Goal: Transaction & Acquisition: Subscribe to service/newsletter

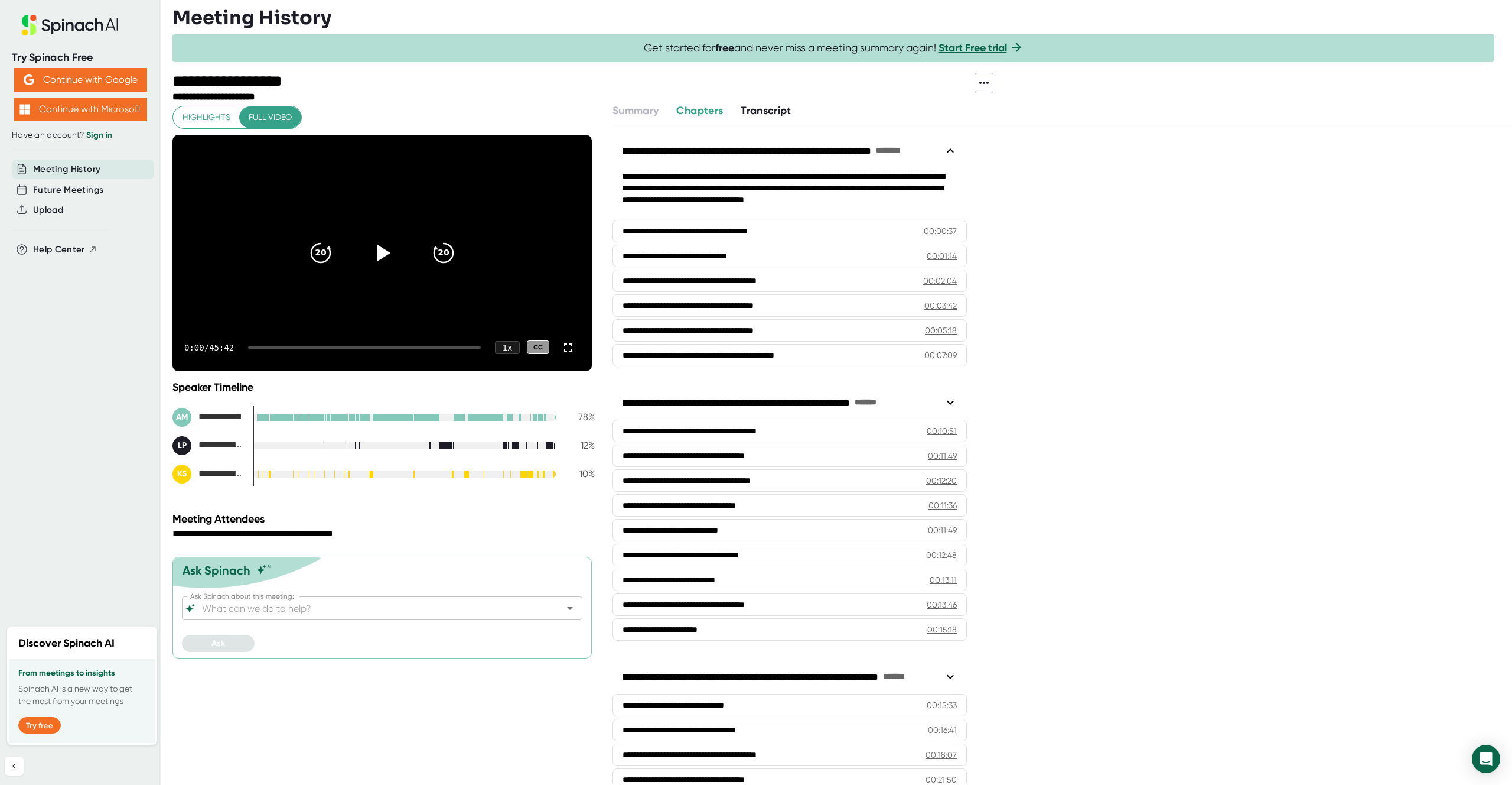
click at [967, 46] on link "Start Free trial" at bounding box center [972, 48] width 69 height 13
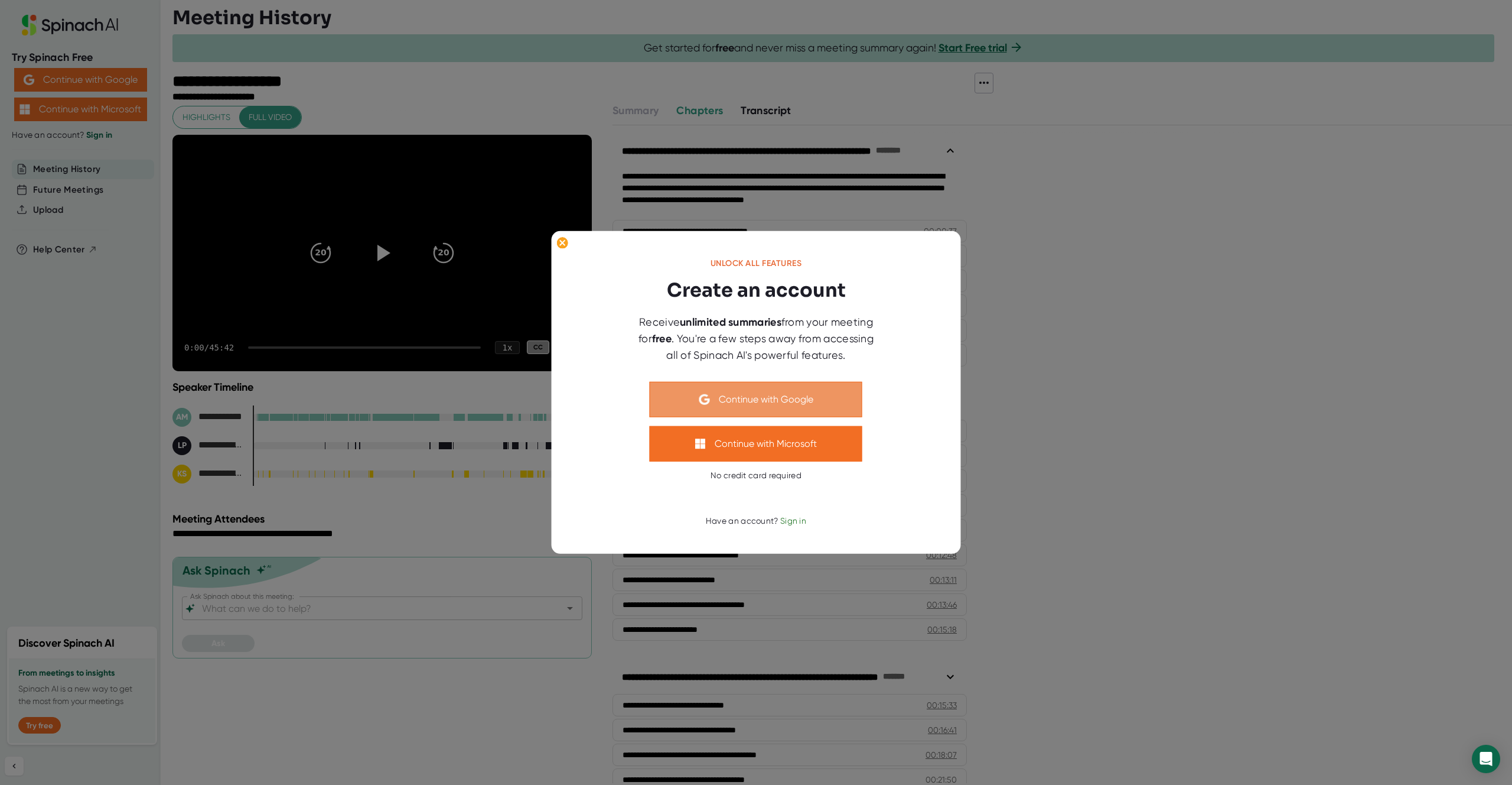
click at [767, 400] on button "Continue with Google" at bounding box center [756, 399] width 213 height 36
click at [746, 399] on button "Continue with Google" at bounding box center [756, 399] width 213 height 36
click at [805, 521] on span "Sign in" at bounding box center [793, 520] width 26 height 9
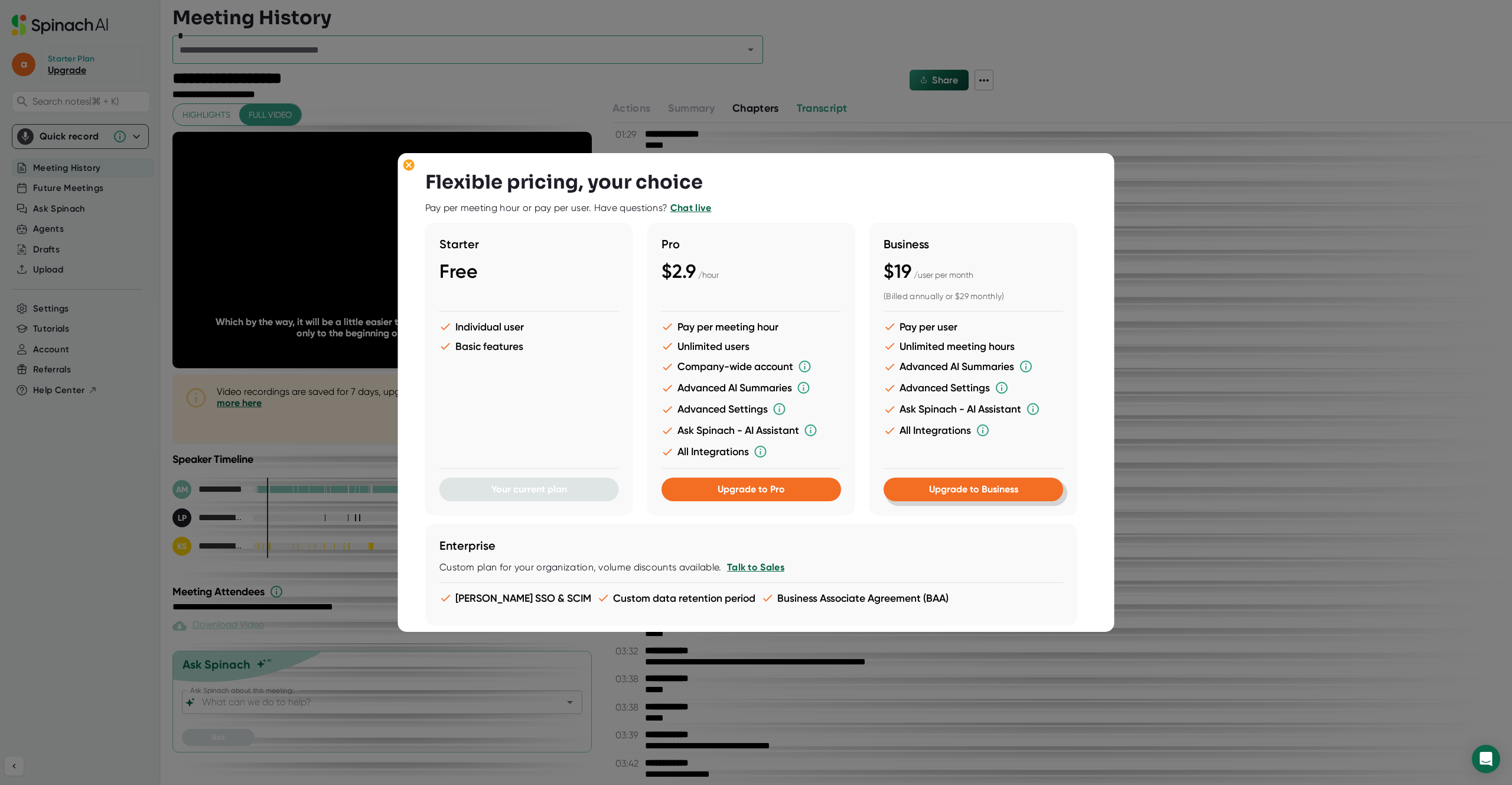
click at [997, 482] on button "Upgrade to Business" at bounding box center [973, 489] width 180 height 24
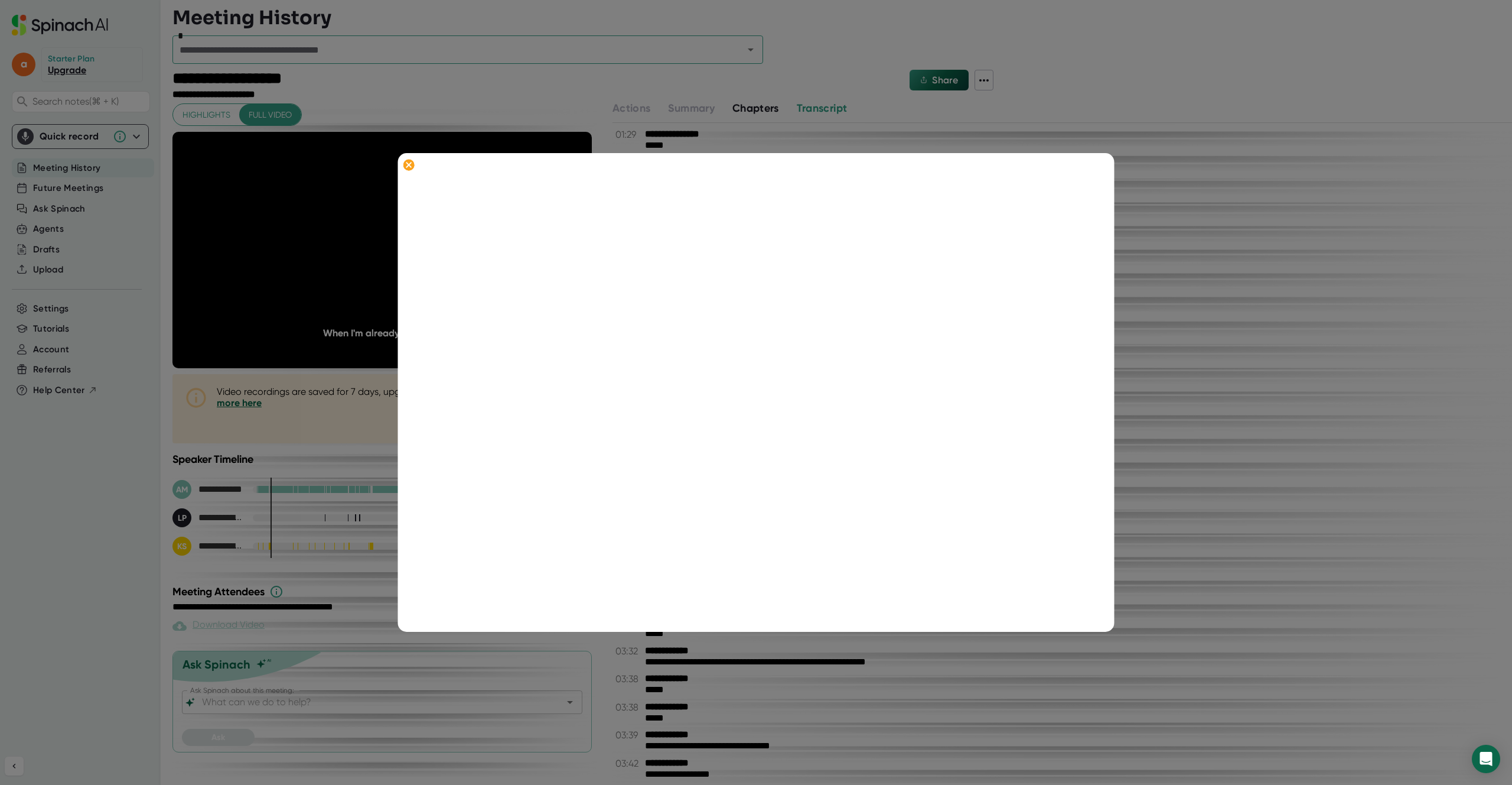
scroll to position [151, 0]
click at [108, 402] on div at bounding box center [756, 392] width 1512 height 785
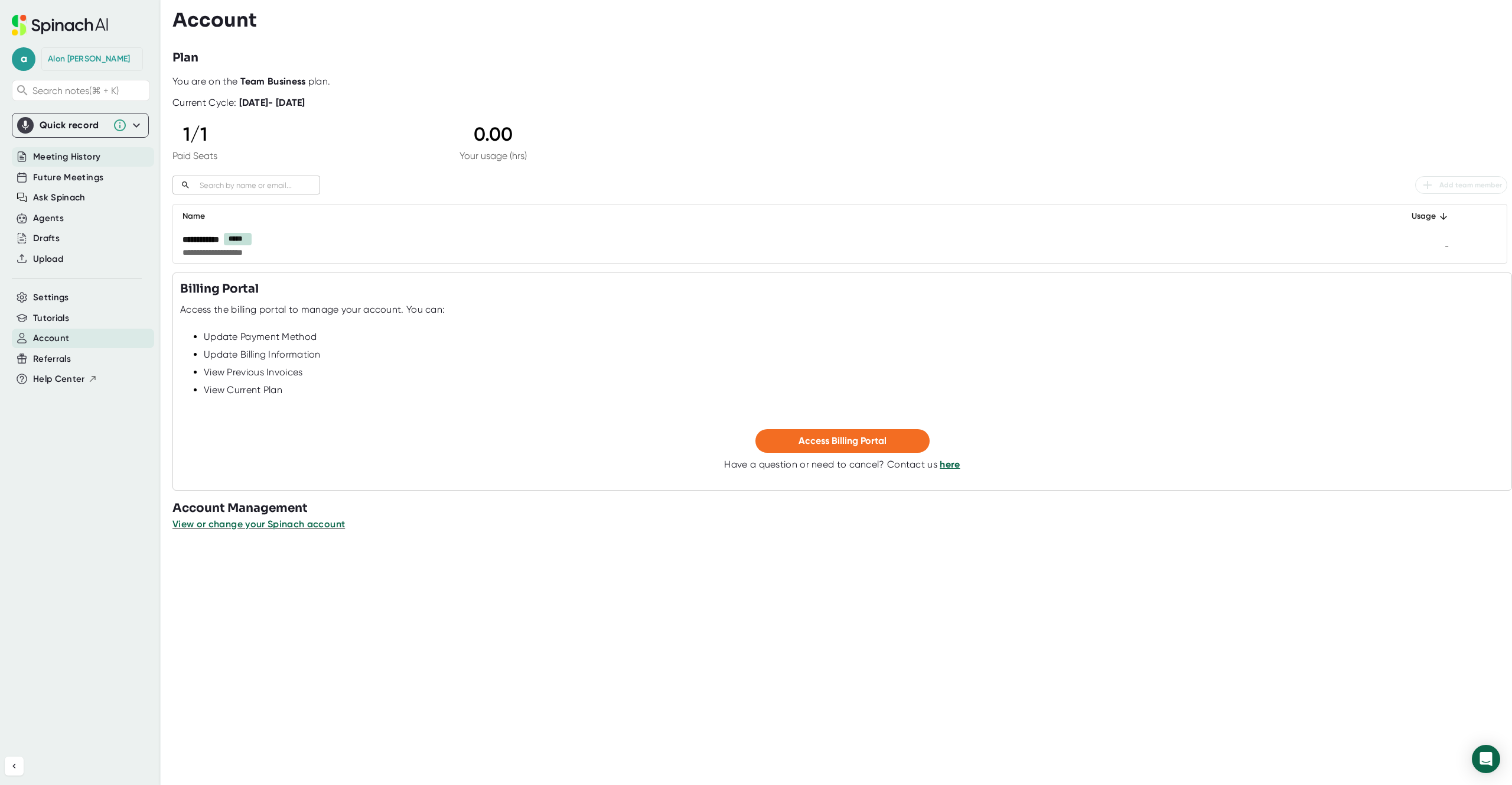
click at [114, 158] on div "Meeting History" at bounding box center [83, 156] width 143 height 19
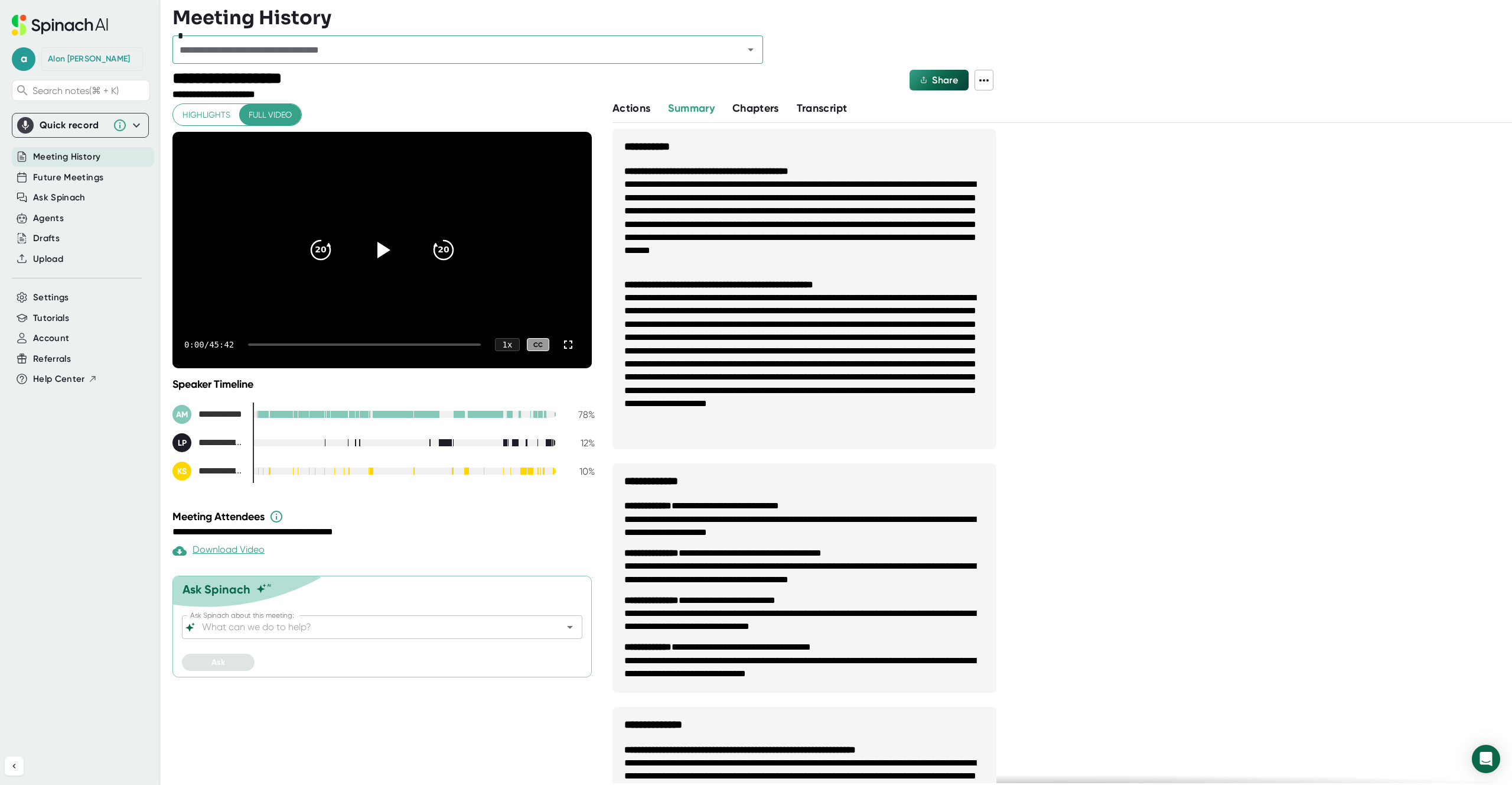
click at [837, 109] on span "Transcript" at bounding box center [822, 108] width 51 height 13
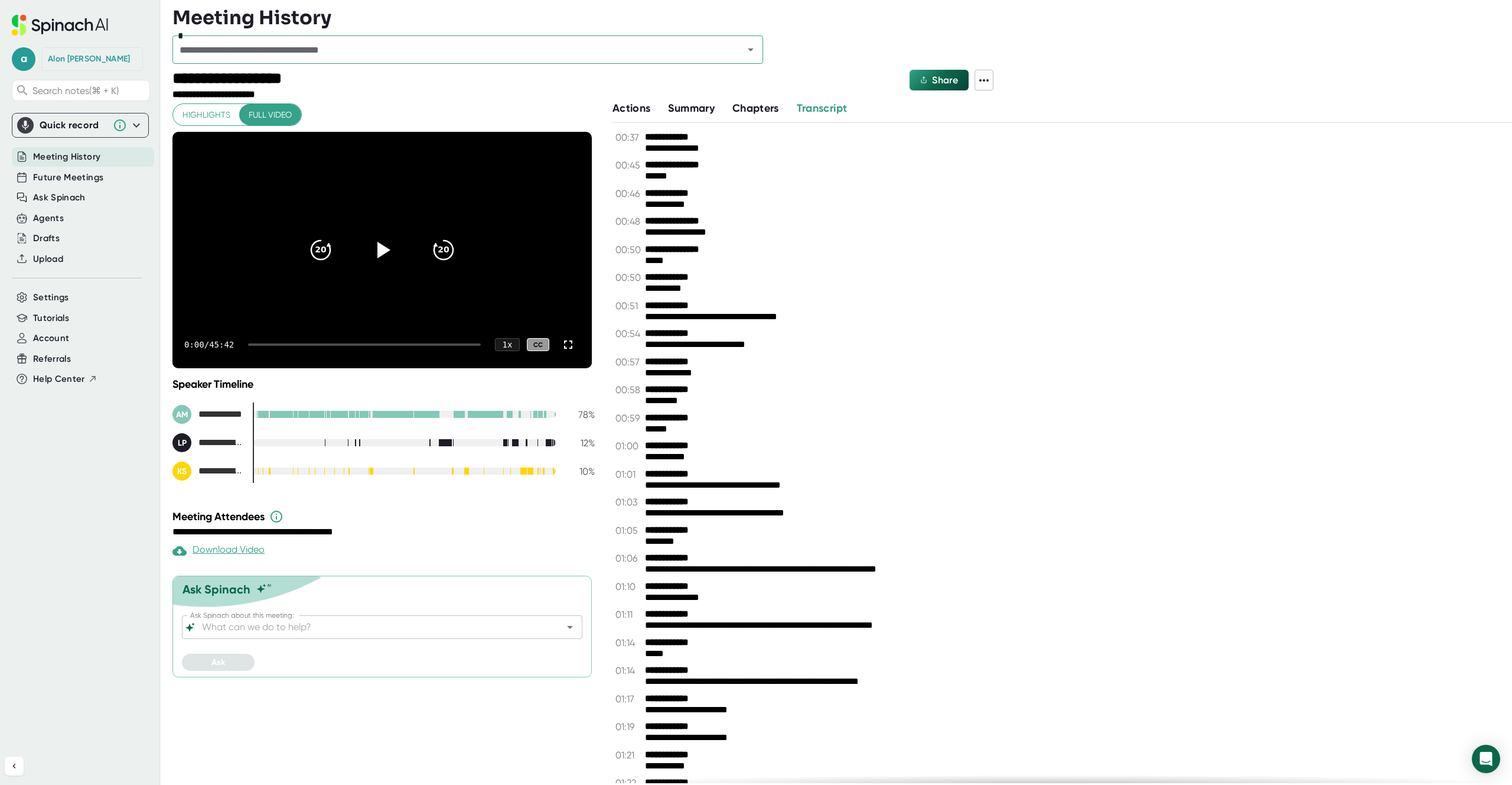
click at [983, 84] on icon at bounding box center [984, 80] width 15 height 15
click at [1063, 122] on div "Copy Transcript" at bounding box center [1036, 123] width 73 height 12
click at [984, 81] on icon at bounding box center [984, 80] width 15 height 15
click at [1031, 139] on div "Download Transcript" at bounding box center [1047, 143] width 95 height 12
